Goal: Information Seeking & Learning: Learn about a topic

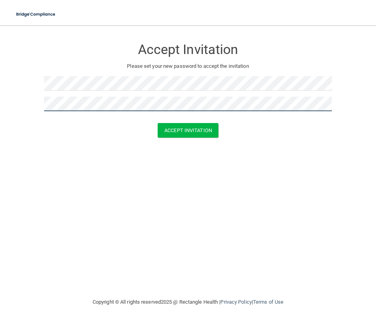
click at [158, 123] on button "Accept Invitation" at bounding box center [188, 130] width 61 height 15
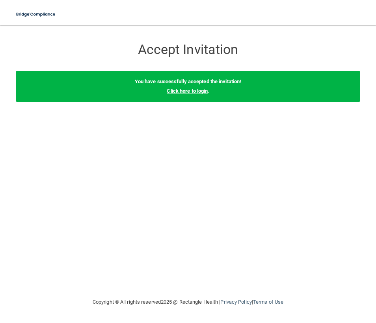
click at [204, 93] on link "Click here to login" at bounding box center [187, 91] width 41 height 6
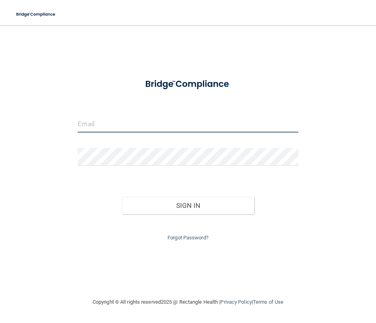
click at [157, 125] on input "email" at bounding box center [188, 124] width 221 height 18
type input "[EMAIL_ADDRESS][DOMAIN_NAME]"
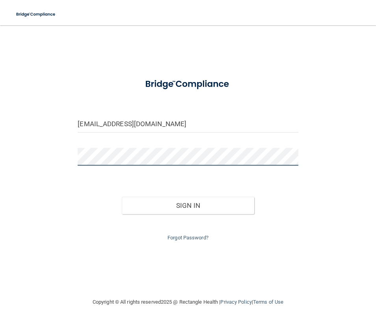
click at [122, 197] on button "Sign In" at bounding box center [188, 205] width 133 height 17
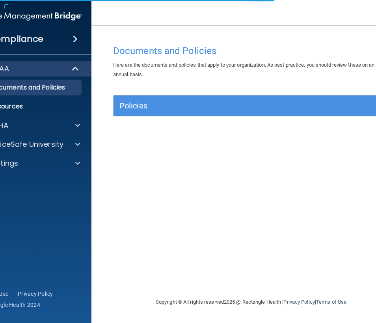
click at [151, 128] on div "Documents and Policies Here are the documents and policies that apply to your o…" at bounding box center [251, 169] width 288 height 256
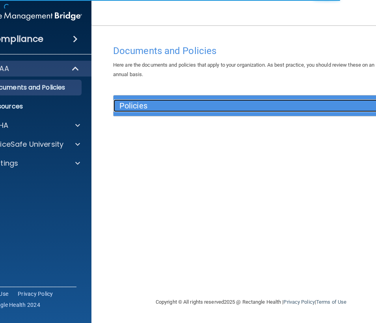
click at [181, 106] on h5 "Policies" at bounding box center [217, 105] width 195 height 9
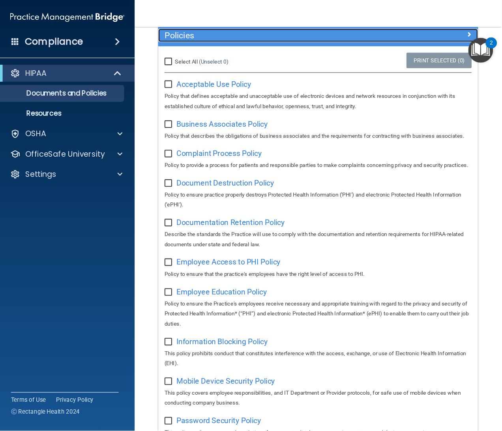
scroll to position [63, 0]
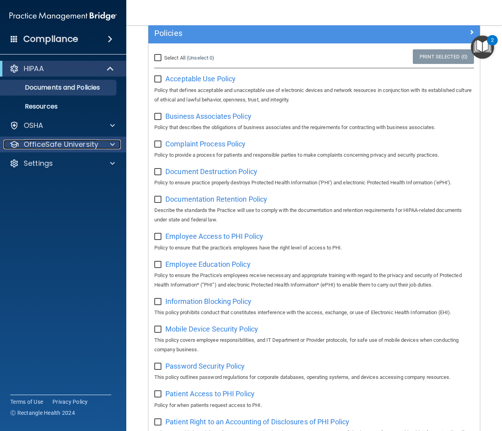
click at [74, 144] on p "OfficeSafe University" at bounding box center [61, 144] width 75 height 9
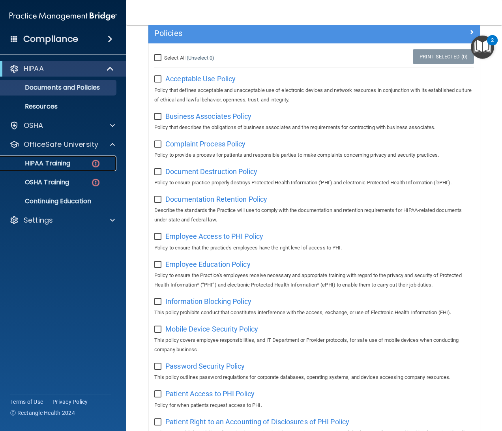
click at [62, 170] on link "HIPAA Training" at bounding box center [54, 163] width 124 height 16
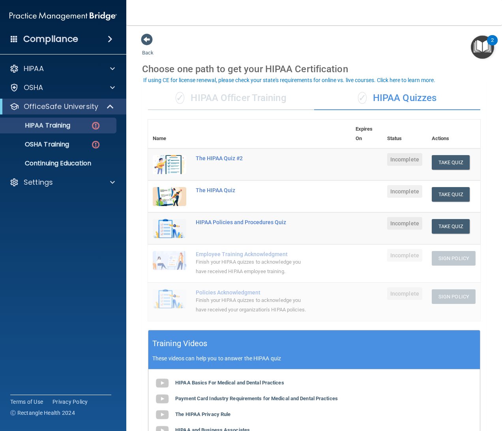
click at [269, 99] on div "✓ HIPAA Officer Training" at bounding box center [231, 98] width 166 height 24
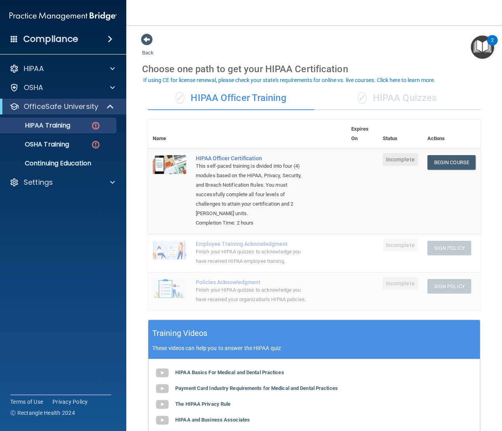
click at [376, 97] on div "✓ HIPAA Quizzes" at bounding box center [397, 98] width 166 height 24
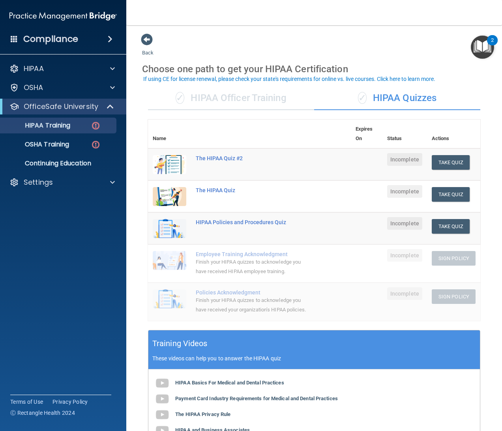
scroll to position [2, 0]
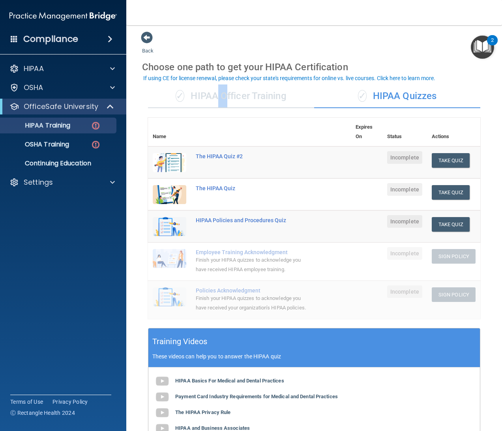
drag, startPoint x: 222, startPoint y: 90, endPoint x: 206, endPoint y: 100, distance: 19.8
click at [206, 100] on div "✓ HIPAA Officer Training" at bounding box center [231, 96] width 166 height 24
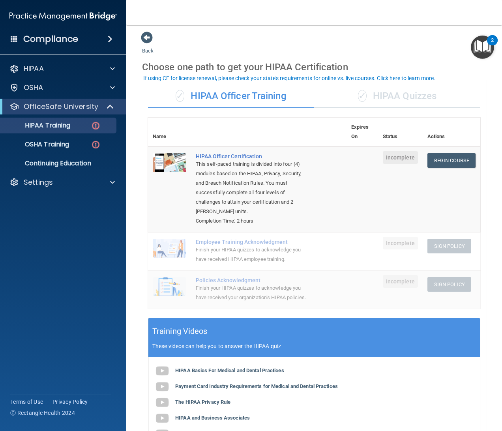
click at [194, 93] on div "✓ HIPAA Officer Training" at bounding box center [231, 96] width 166 height 24
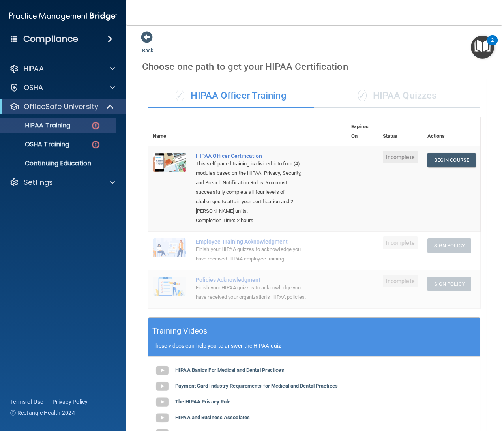
scroll to position [0, 0]
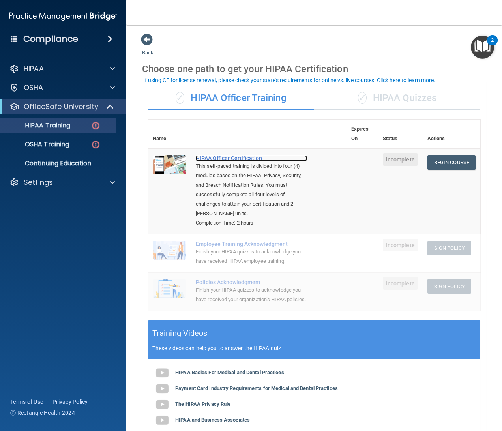
click at [250, 157] on div "HIPAA Officer Certification" at bounding box center [251, 158] width 111 height 6
